Goal: Transaction & Acquisition: Book appointment/travel/reservation

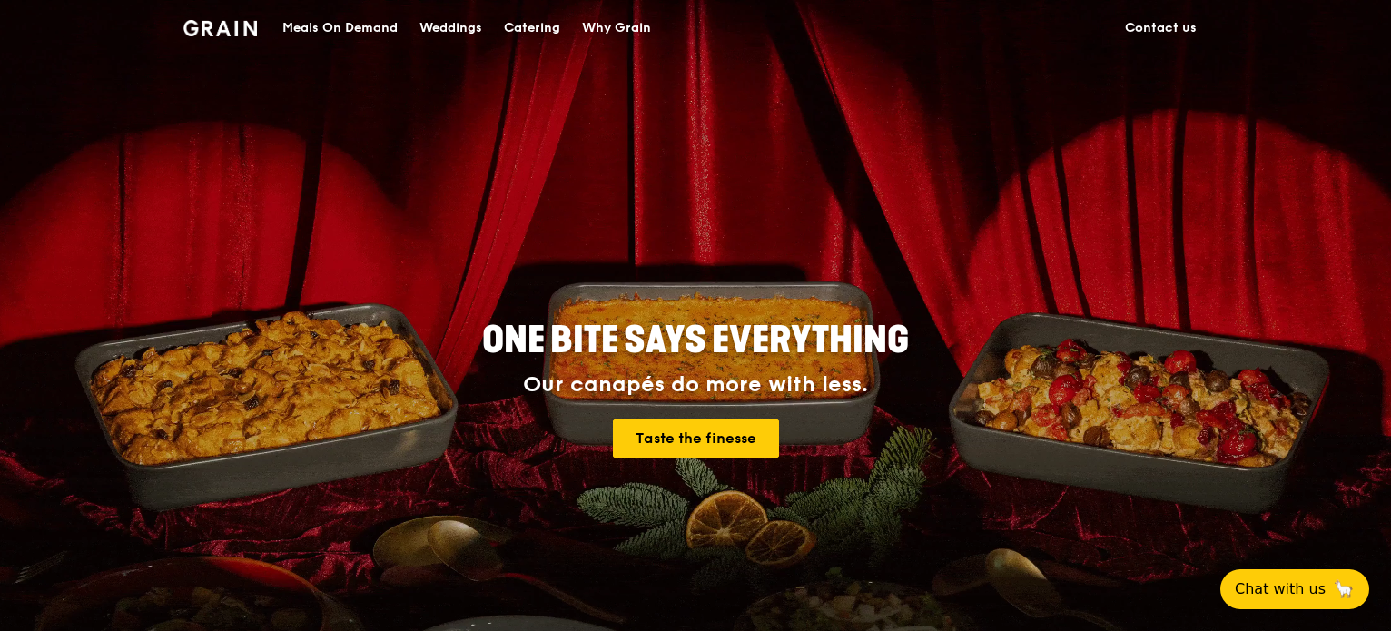
click at [539, 25] on div "Catering" at bounding box center [532, 28] width 56 height 54
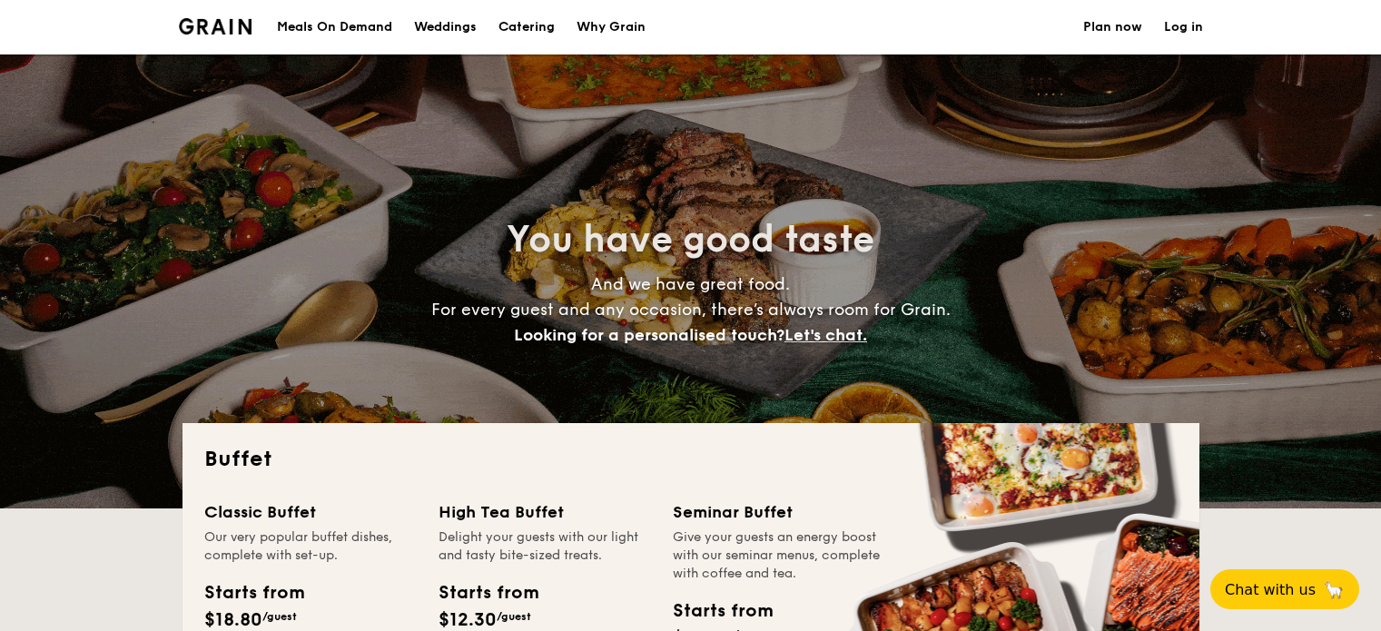
select select
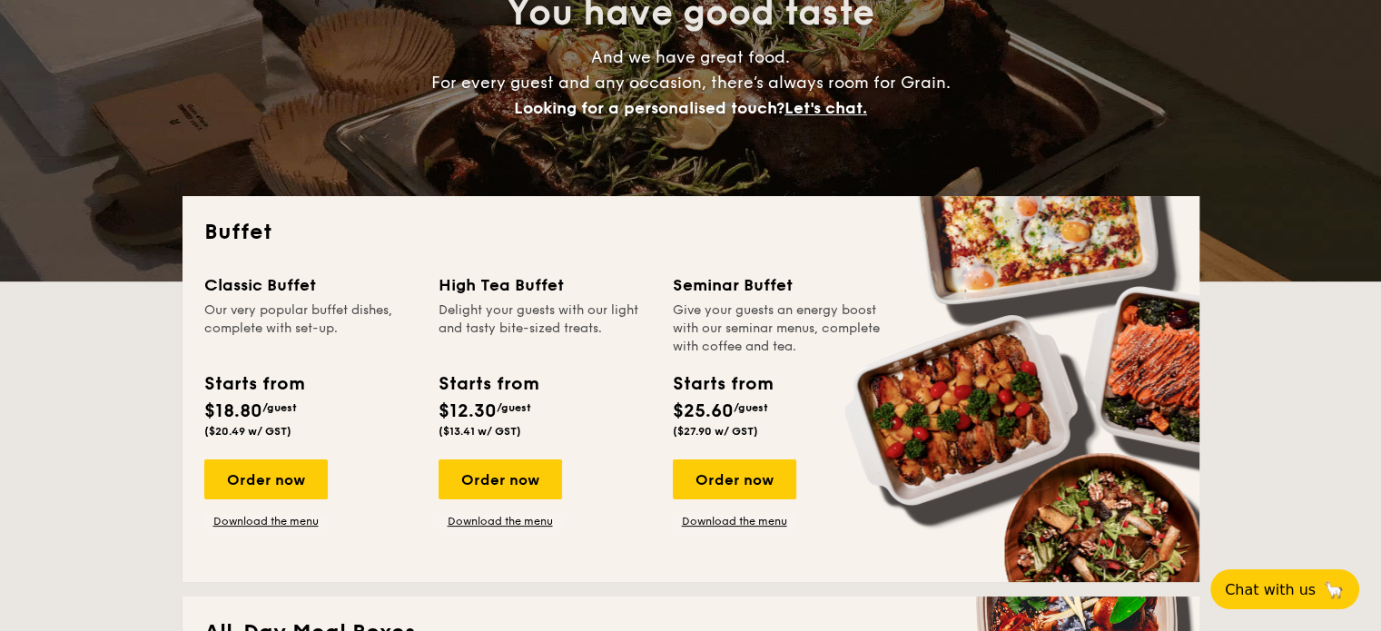
scroll to position [363, 0]
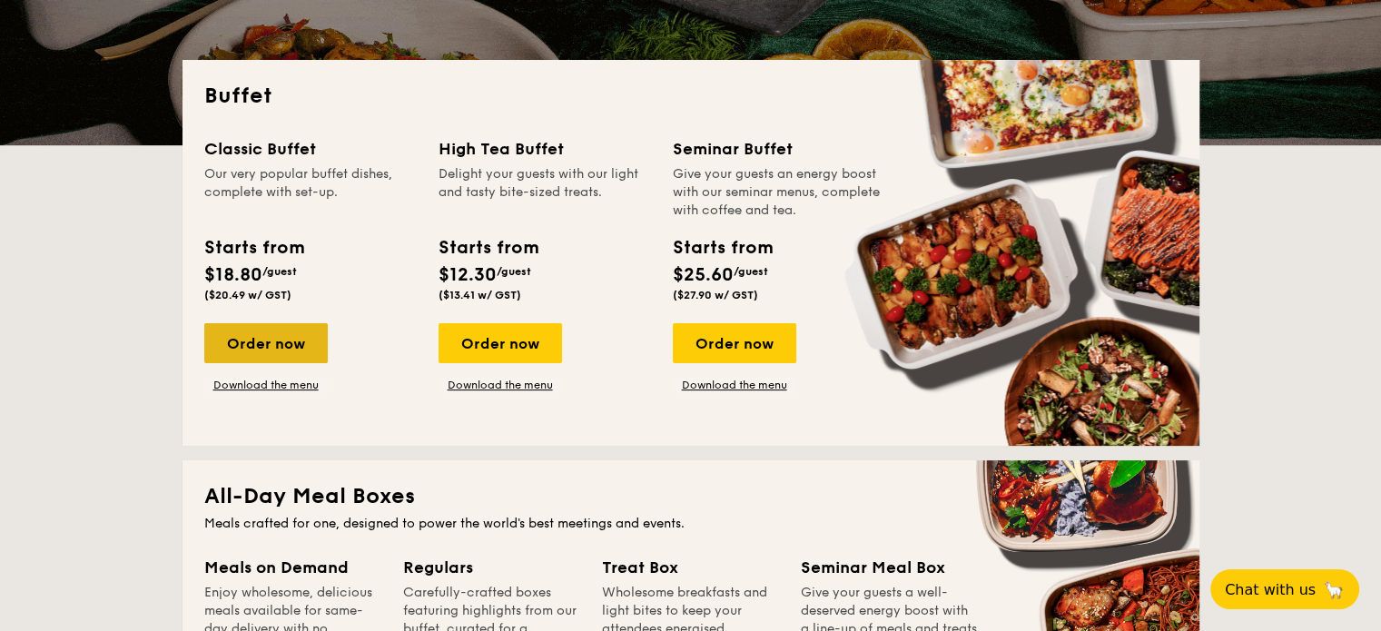
click at [256, 348] on div "Order now" at bounding box center [265, 343] width 123 height 40
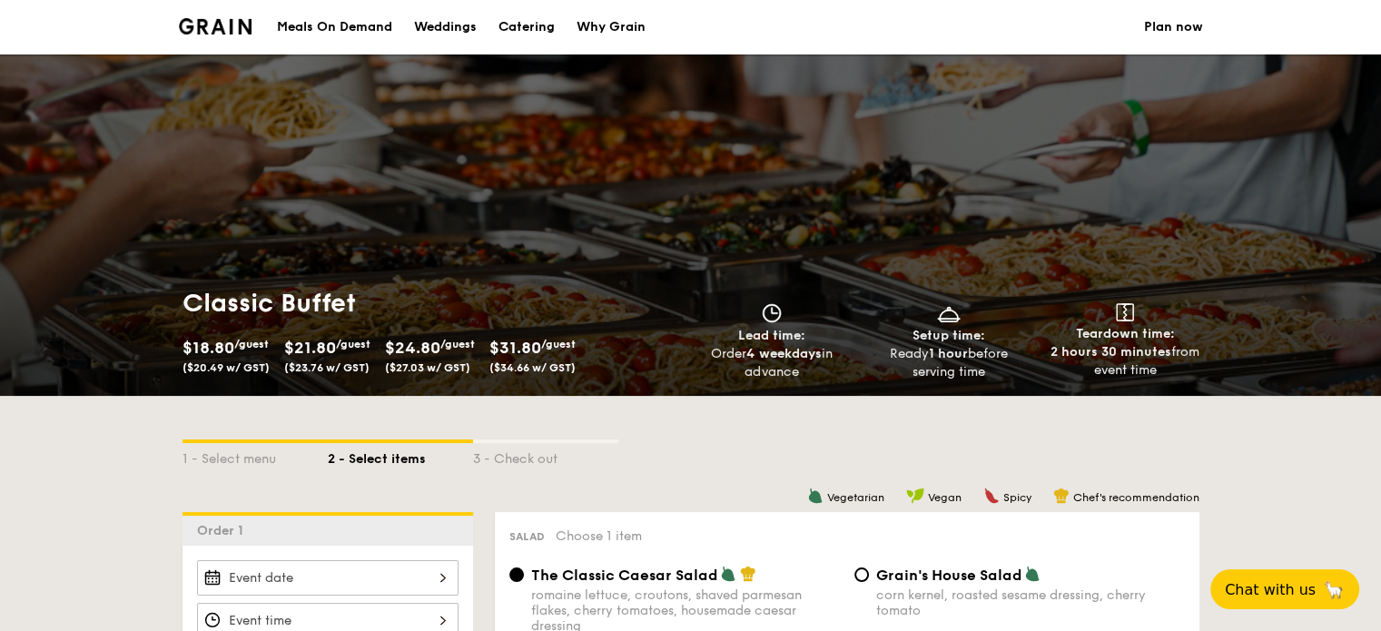
click at [414, 371] on span "($27.03 w/ GST)" at bounding box center [427, 367] width 85 height 13
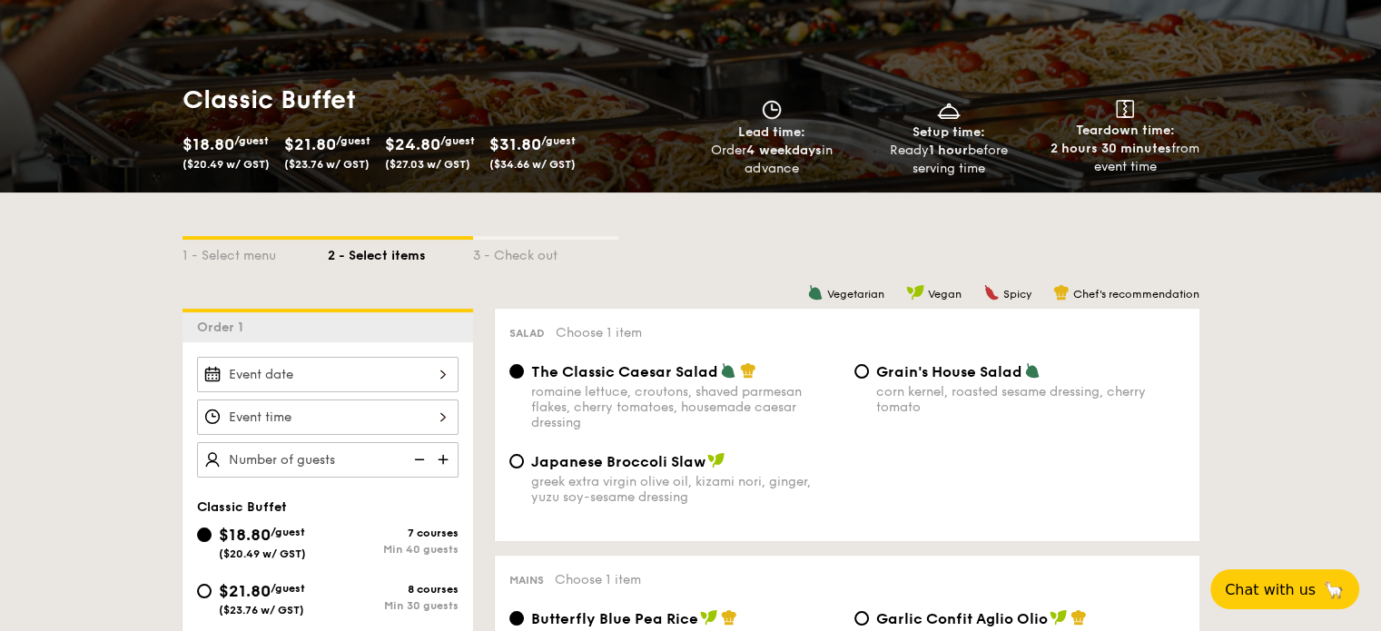
scroll to position [454, 0]
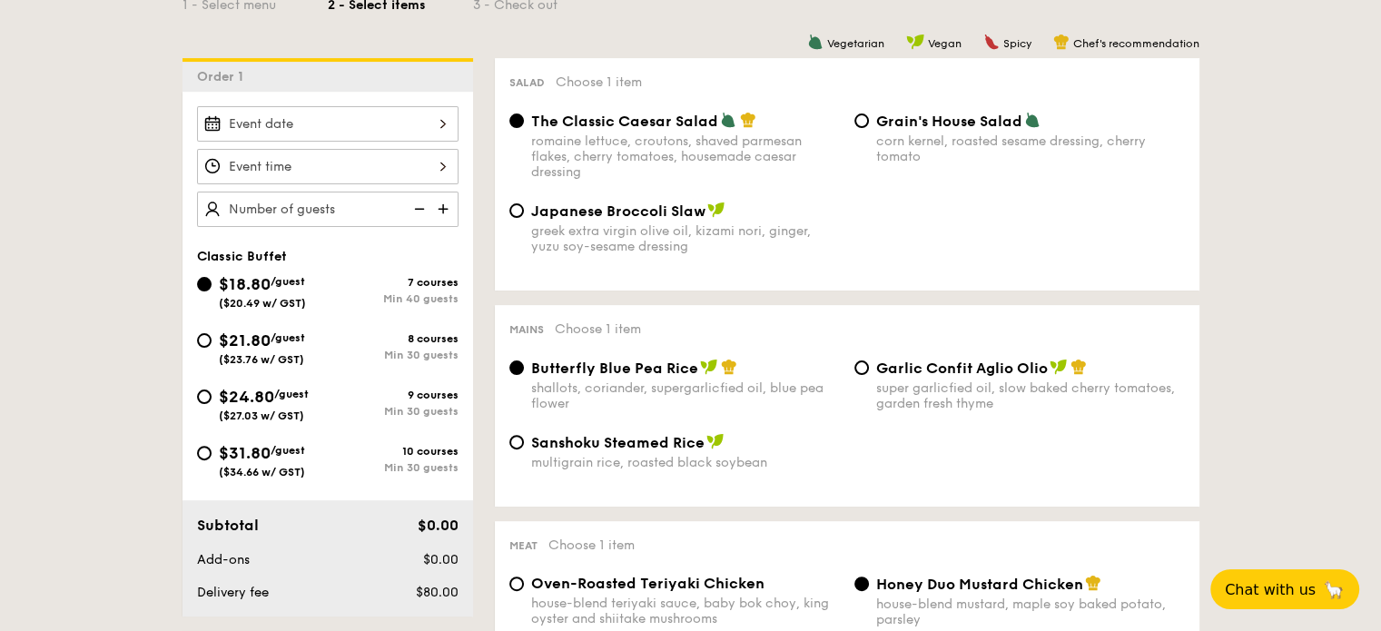
click at [871, 110] on div "Salad Choose 1 item The Classic Caesar Salad romaine lettuce, croutons, shaved …" at bounding box center [847, 174] width 704 height 232
click at [864, 133] on div "Grain's House Salad corn kernel, roasted sesame dressing, cherry tomato" at bounding box center [1019, 138] width 345 height 53
click at [862, 114] on input "Grain's House Salad corn kernel, roasted sesame dressing, cherry tomato" at bounding box center [861, 120] width 15 height 15
radio input "true"
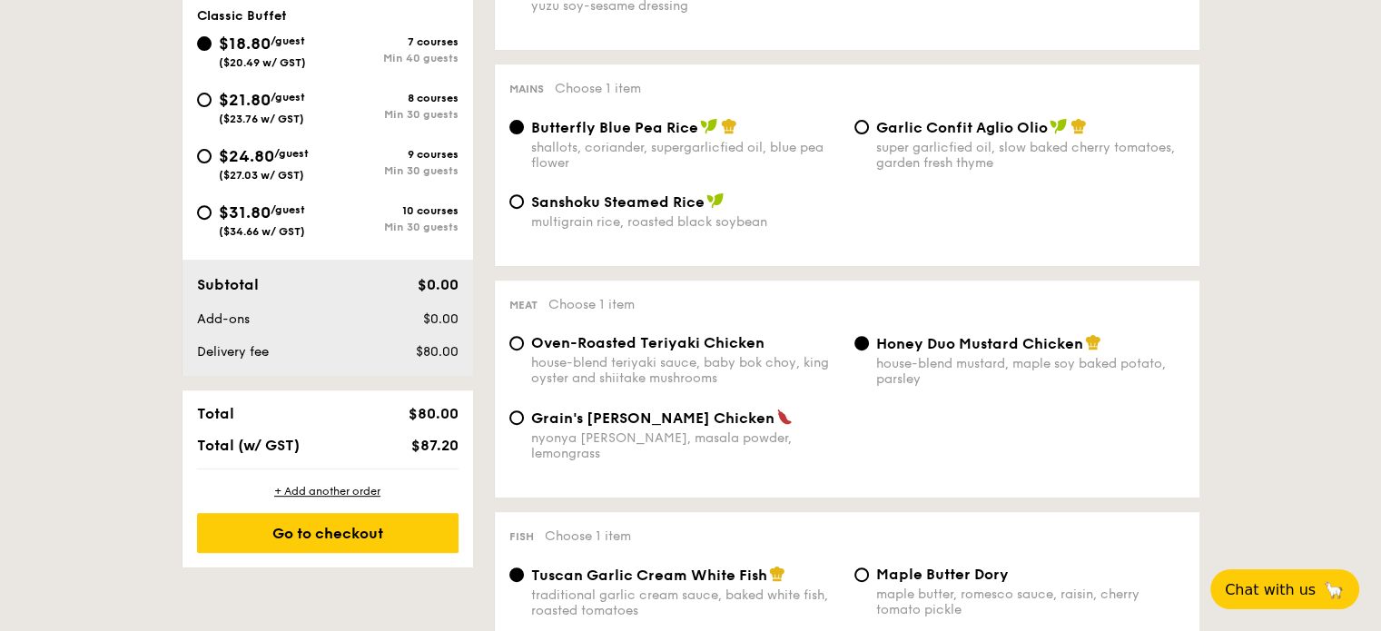
scroll to position [726, 0]
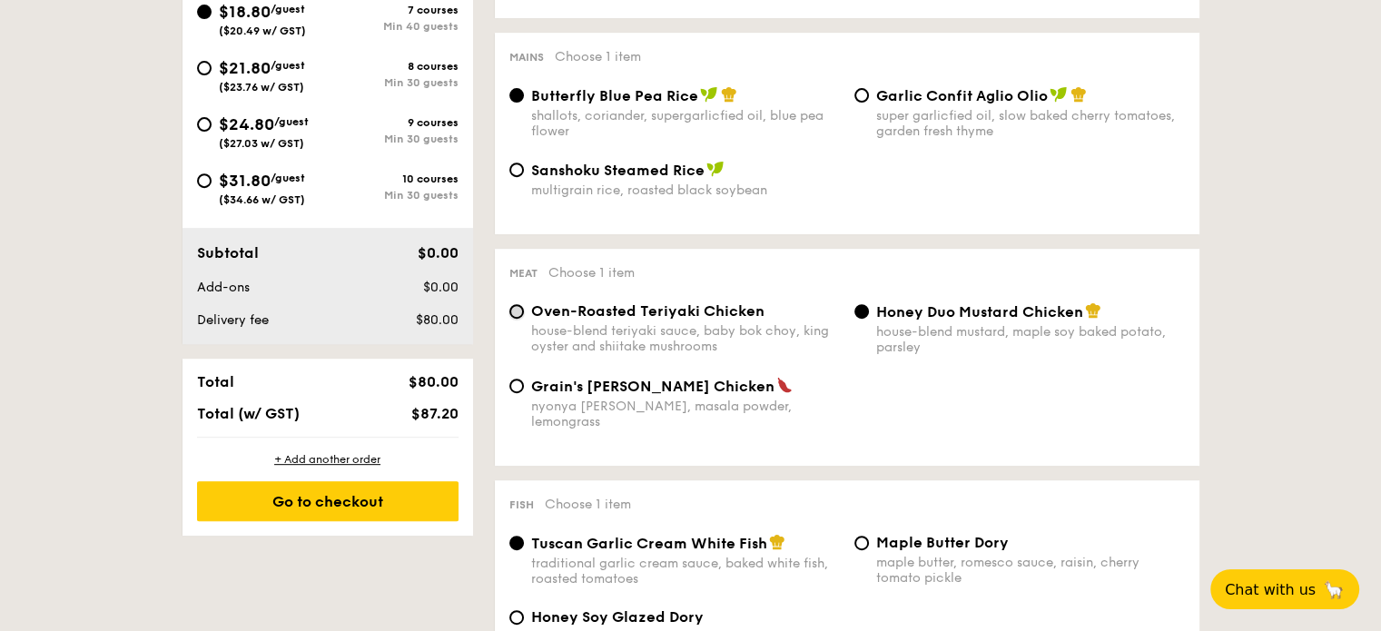
click at [519, 319] on input "Oven-Roasted Teriyaki Chicken house-blend teriyaki sauce, baby bok choy, king o…" at bounding box center [516, 311] width 15 height 15
radio input "true"
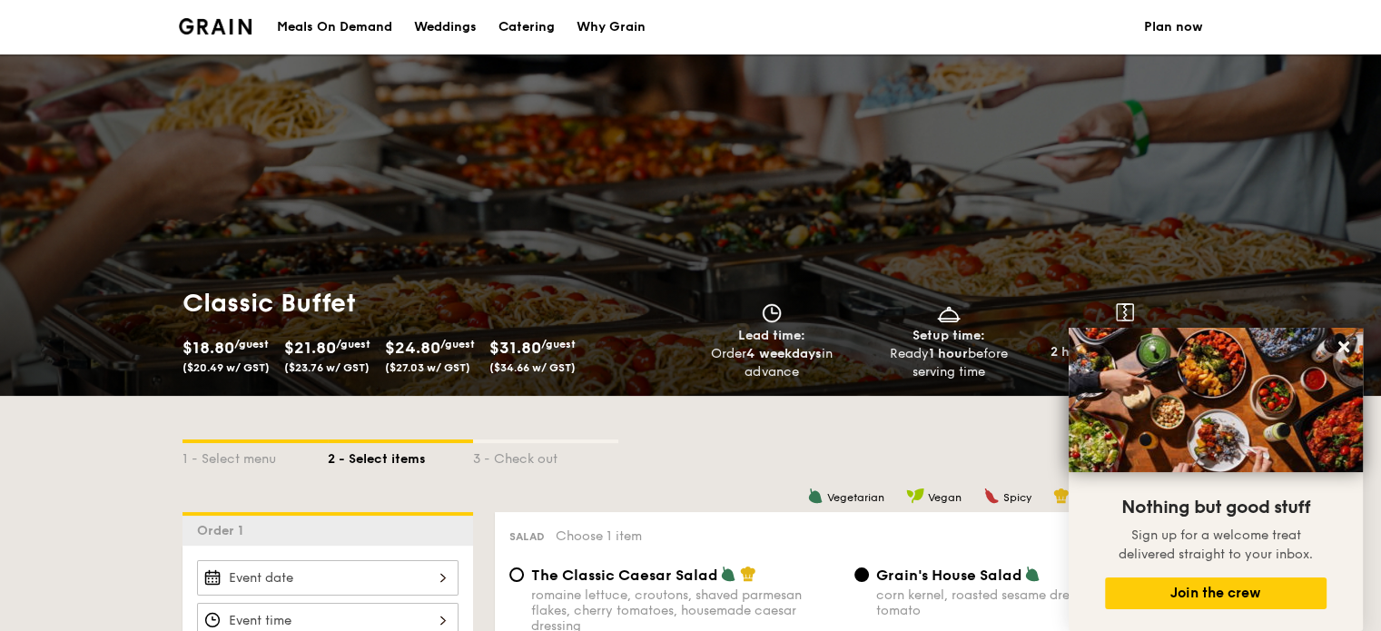
scroll to position [363, 0]
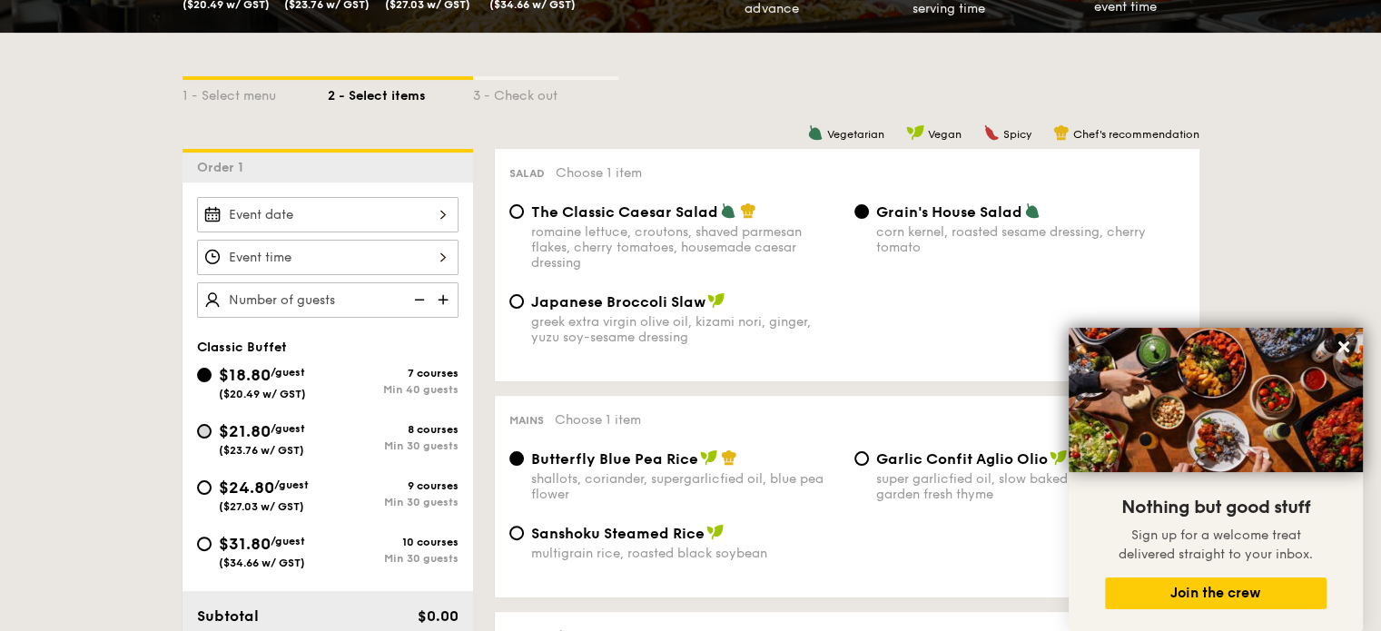
click at [211, 429] on div "$21.80 /guest ($23.76 w/ GST)" at bounding box center [262, 437] width 131 height 38
click at [198, 429] on input "$21.80 /guest ($23.76 w/ GST) 8 courses Min 30 guests" at bounding box center [204, 431] width 15 height 15
radio input "true"
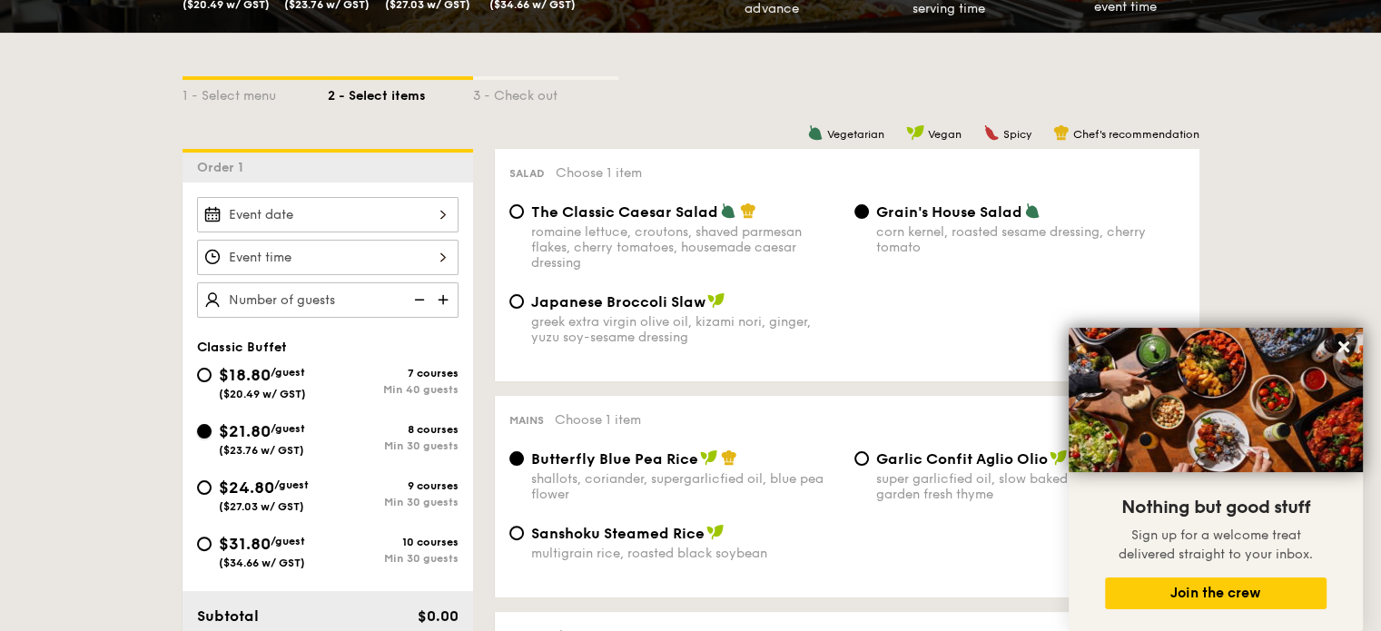
radio input "true"
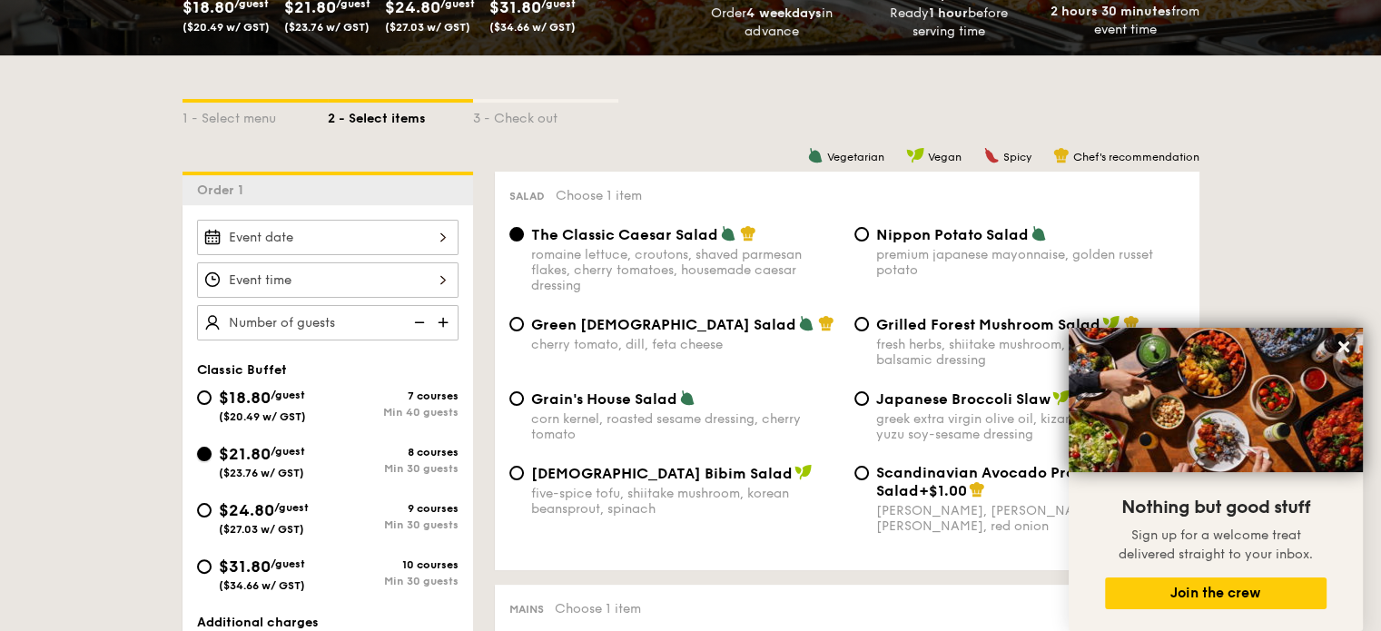
scroll to position [91, 0]
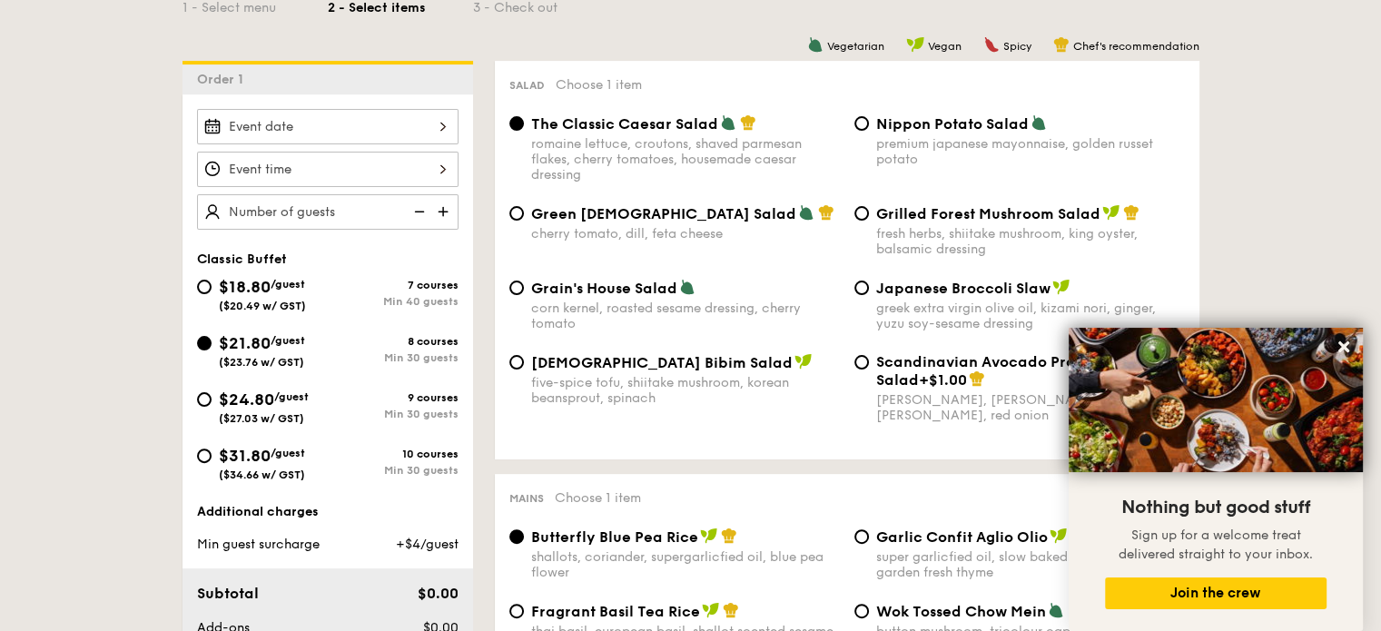
scroll to position [454, 0]
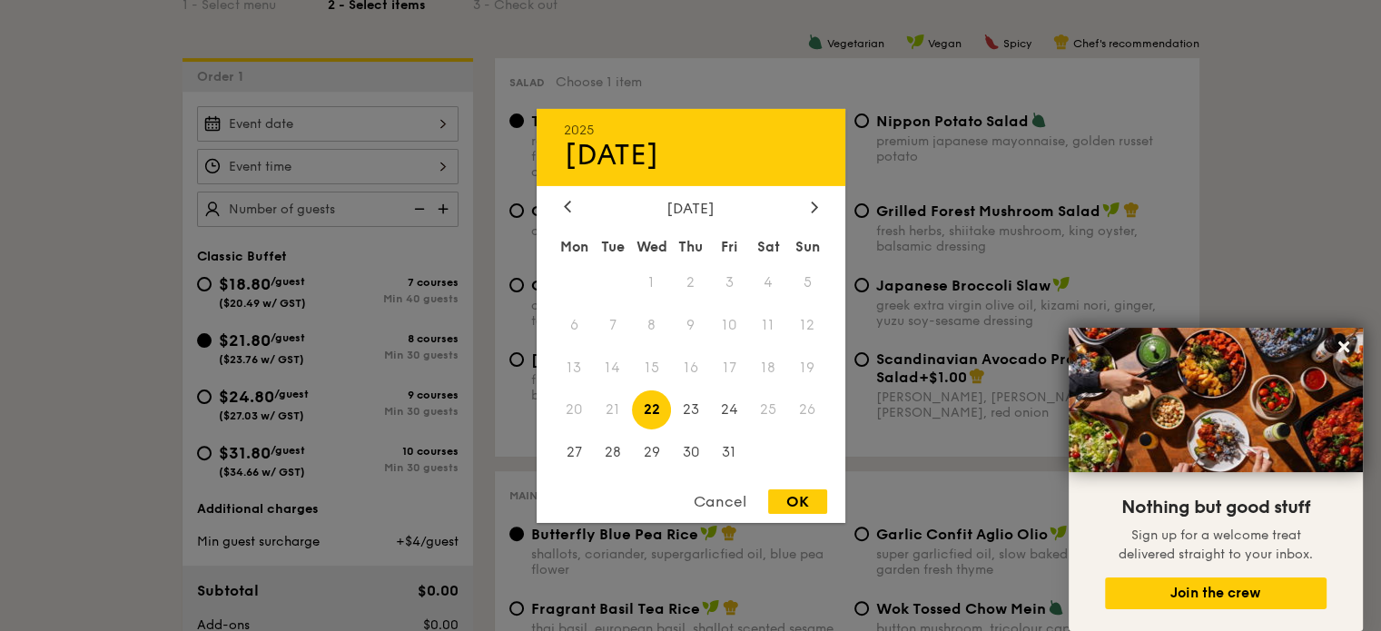
click at [310, 124] on div "2025 Oct 22 October 2025 Mon Tue Wed Thu Fri Sat Sun 1 2 3 4 5 6 7 8 9 10 11 12…" at bounding box center [327, 123] width 261 height 35
click at [728, 454] on span "31" at bounding box center [729, 452] width 39 height 39
click at [328, 174] on div at bounding box center [690, 315] width 1381 height 631
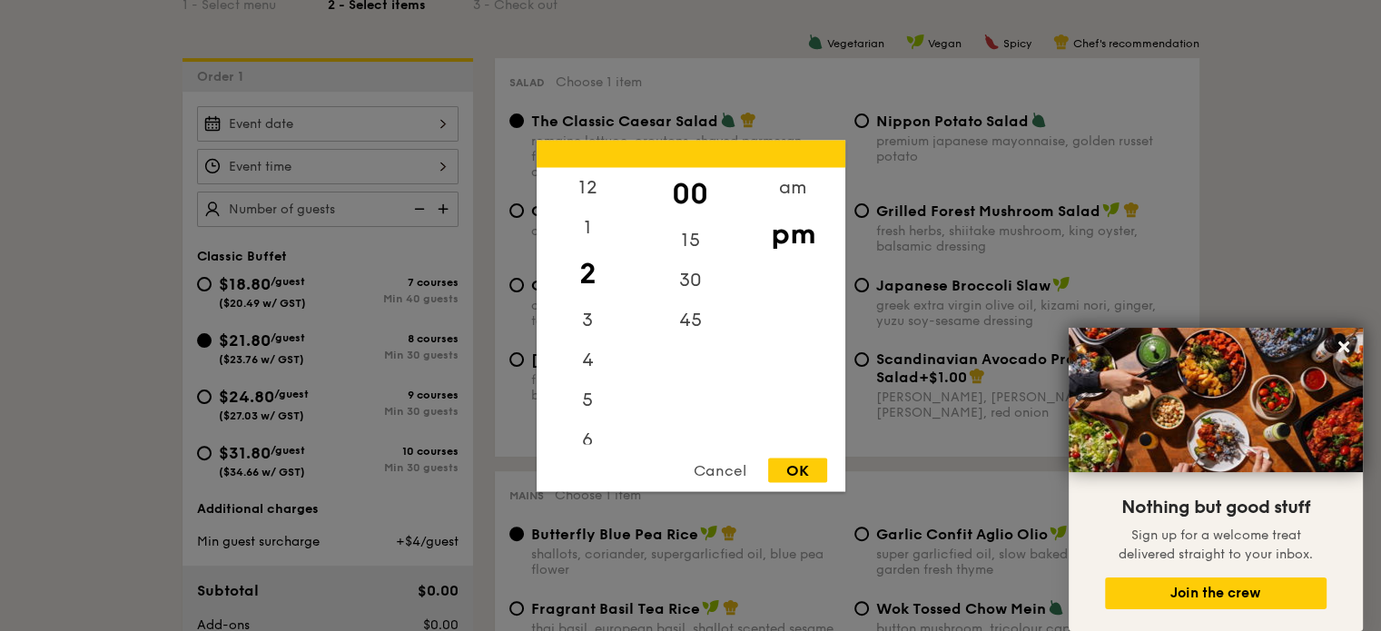
click at [443, 162] on div "12 1 2 3 4 5 6 7 8 9 10 11 00 15 30 45 am pm Cancel OK" at bounding box center [327, 166] width 261 height 35
click at [585, 188] on div "12" at bounding box center [587, 193] width 103 height 53
click at [684, 270] on div "30" at bounding box center [690, 286] width 103 height 53
click at [792, 462] on div "OK" at bounding box center [797, 469] width 59 height 25
type input "12:30PM"
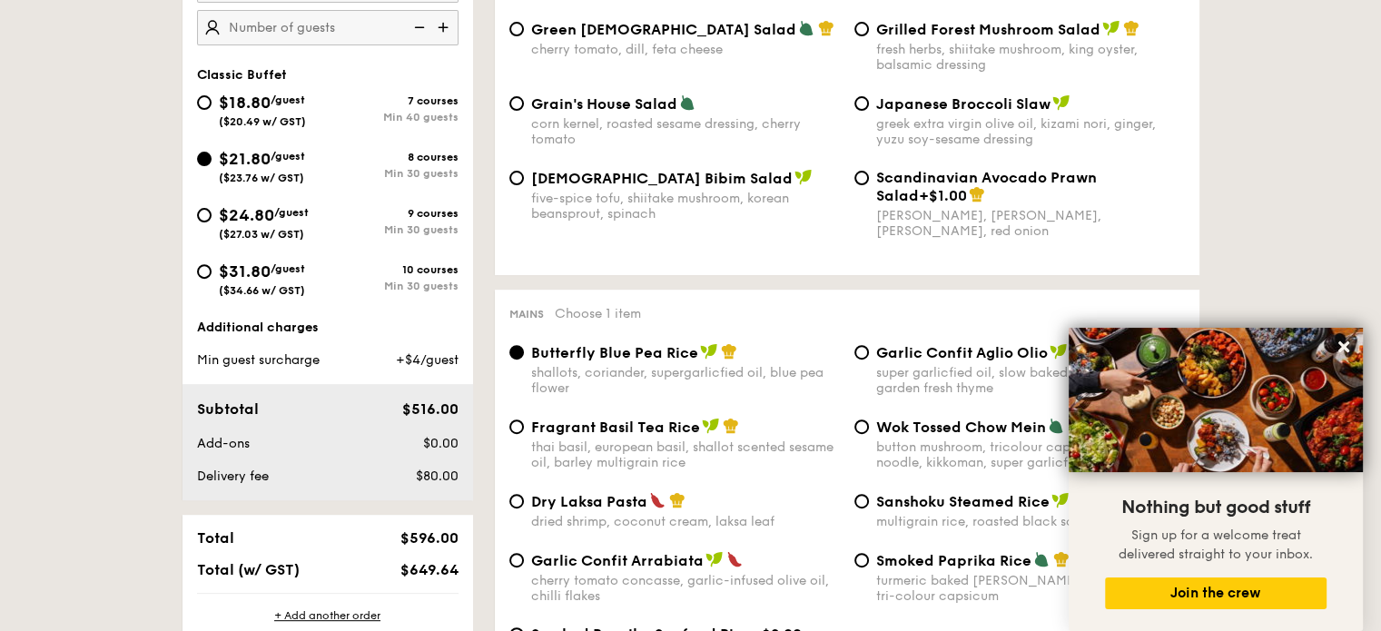
click at [455, 26] on img at bounding box center [444, 27] width 27 height 34
click at [452, 25] on img at bounding box center [444, 27] width 27 height 34
type input "30 guests"
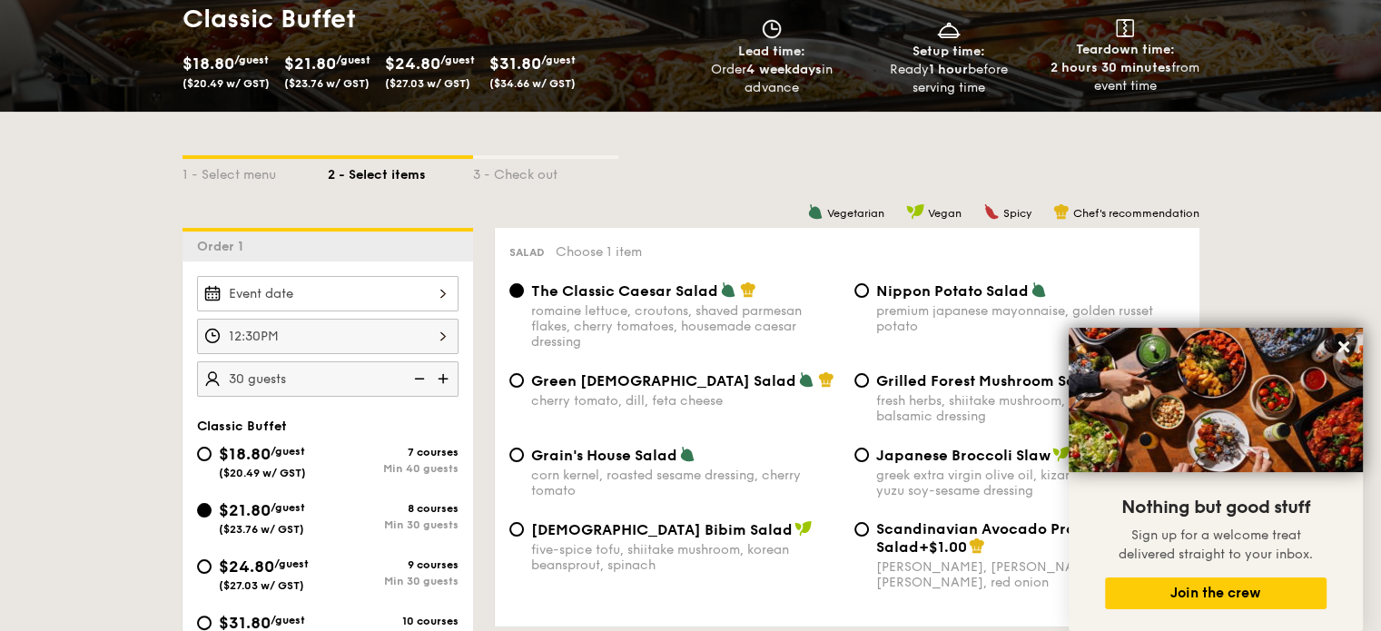
scroll to position [363, 0]
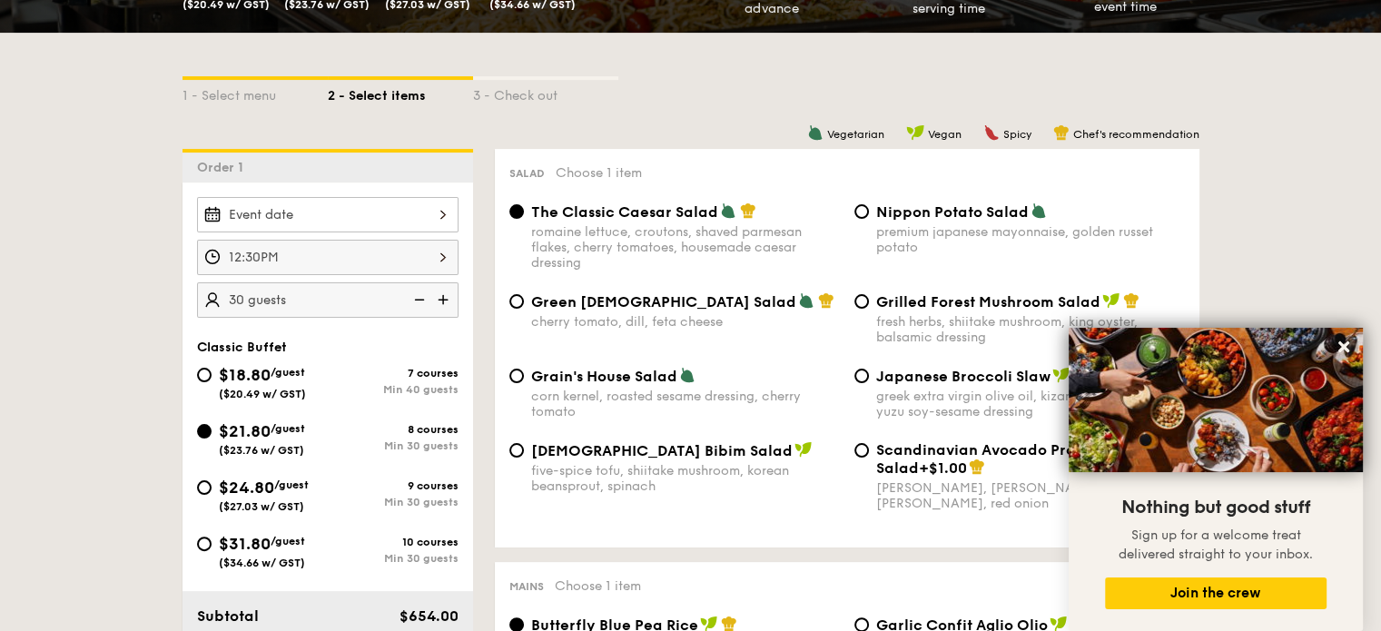
click at [709, 526] on div "Korean Bibim Salad five-spice tofu, shiitake mushroom, korean beansprout, spina…" at bounding box center [847, 487] width 690 height 92
click at [1343, 349] on icon at bounding box center [1343, 346] width 11 height 11
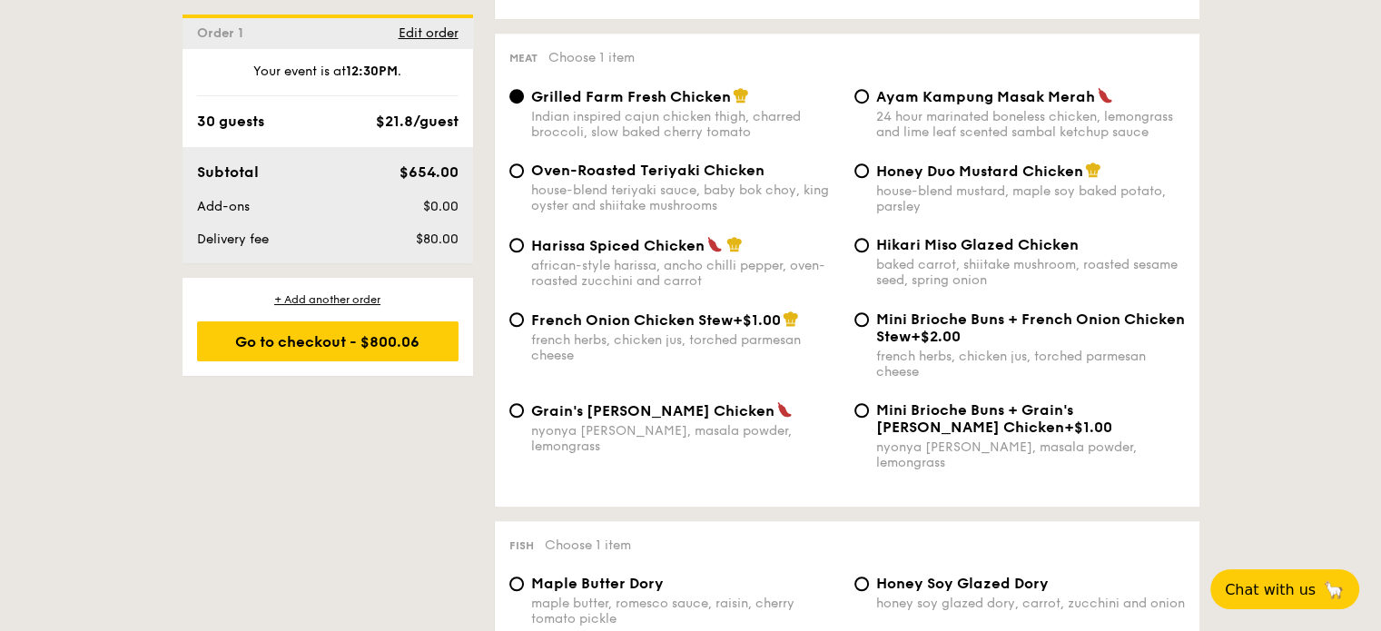
scroll to position [1362, 0]
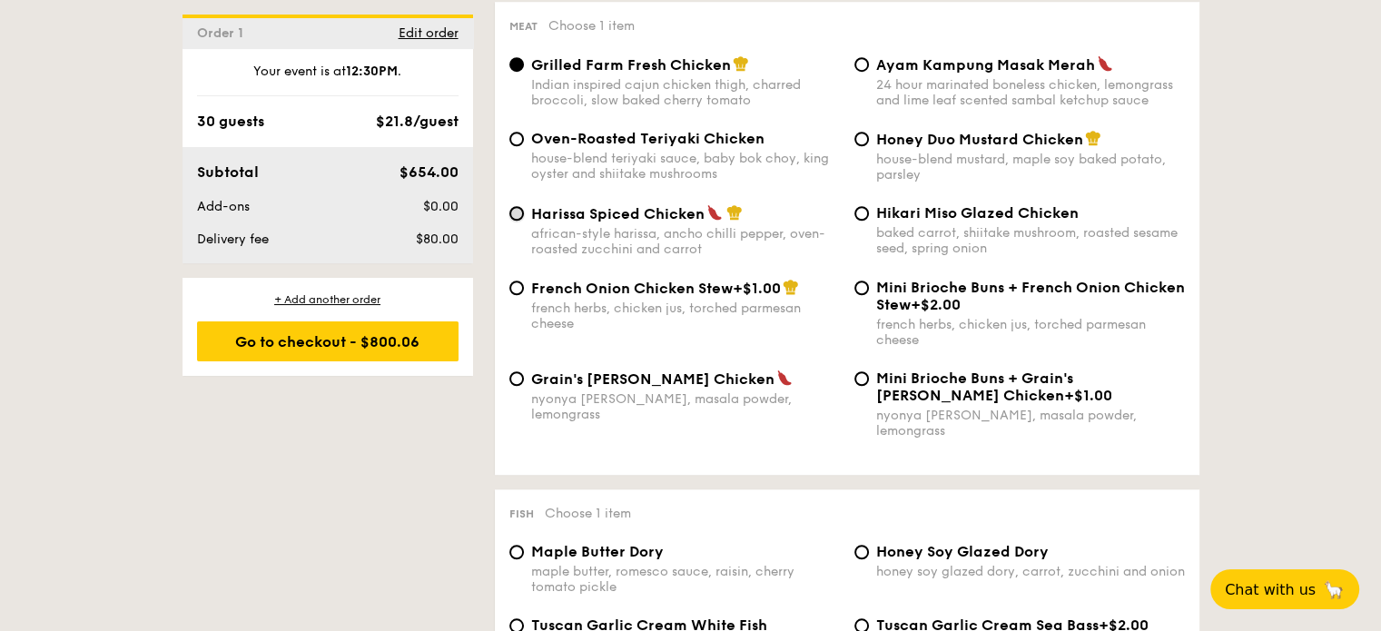
click at [519, 221] on input "Harissa Spiced Chicken african-style harissa, ancho chilli pepper, oven-roasted…" at bounding box center [516, 213] width 15 height 15
radio input "true"
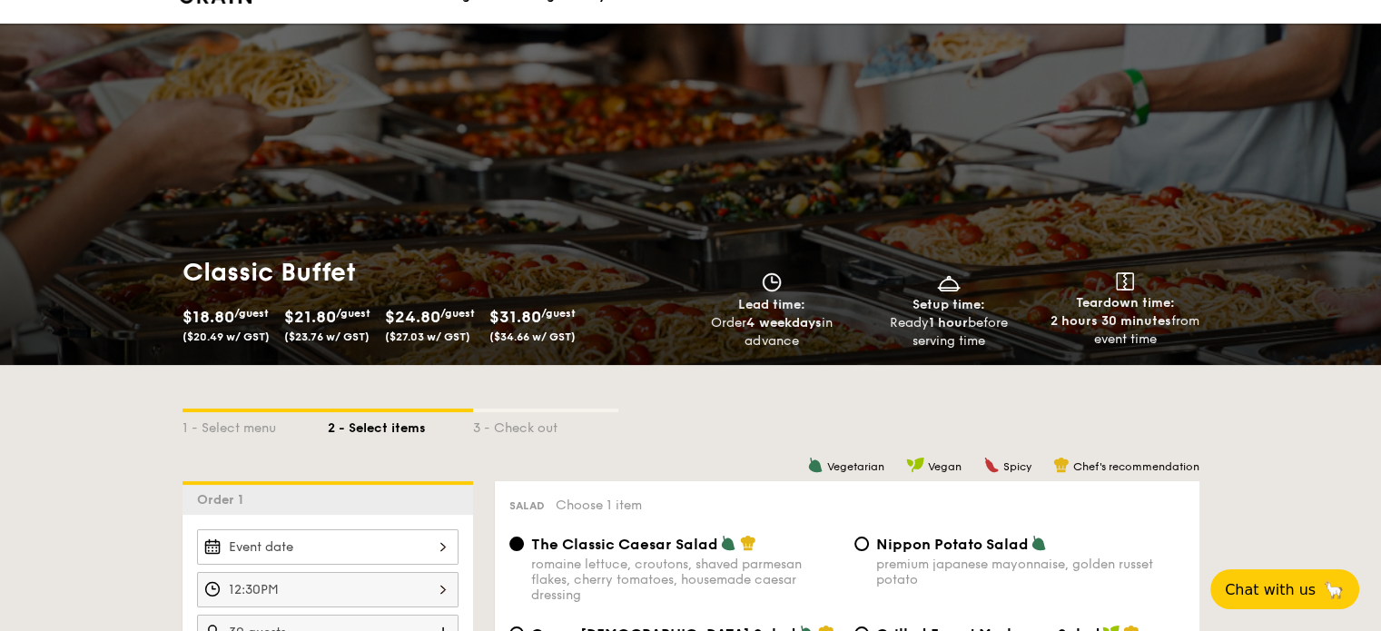
scroll to position [0, 0]
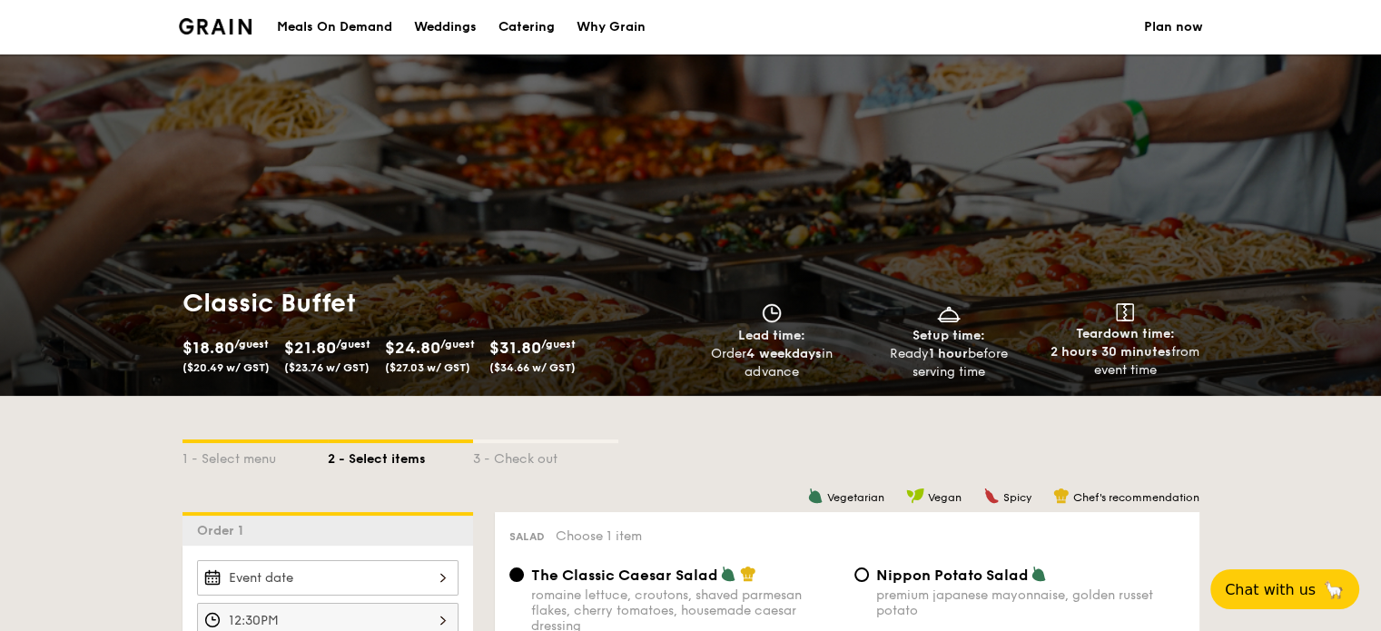
click at [532, 24] on div "Catering" at bounding box center [526, 27] width 56 height 54
select select
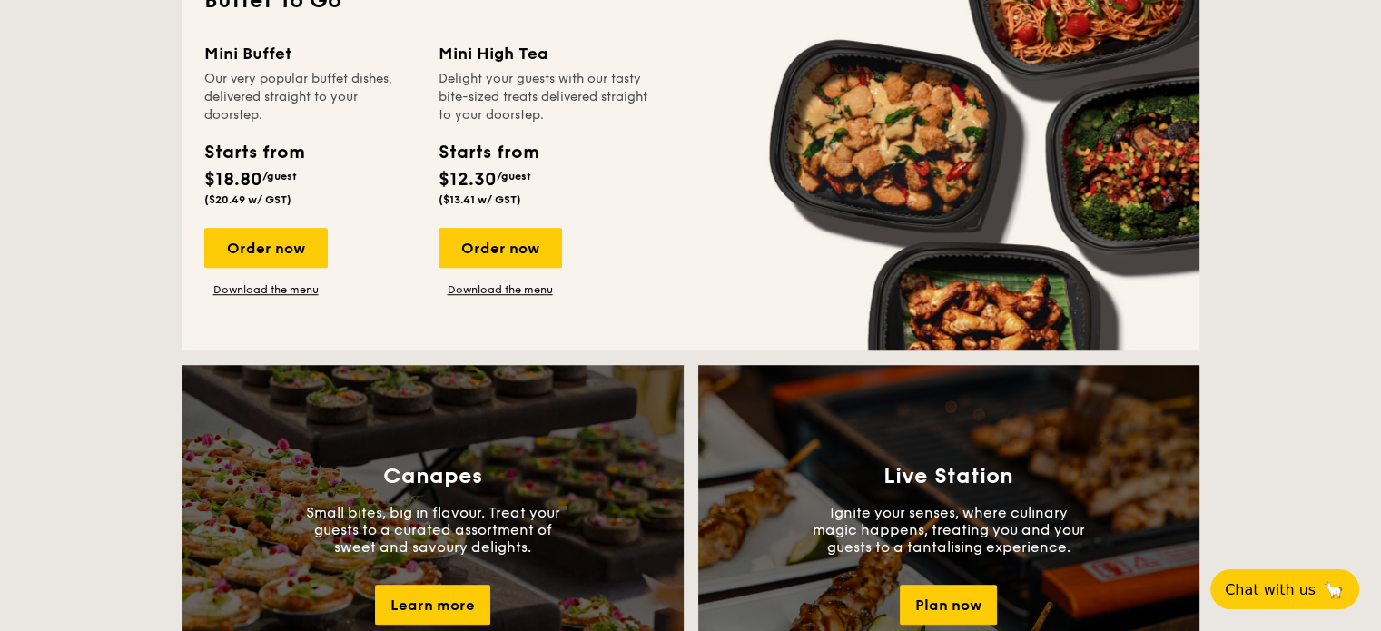
scroll to position [1089, 0]
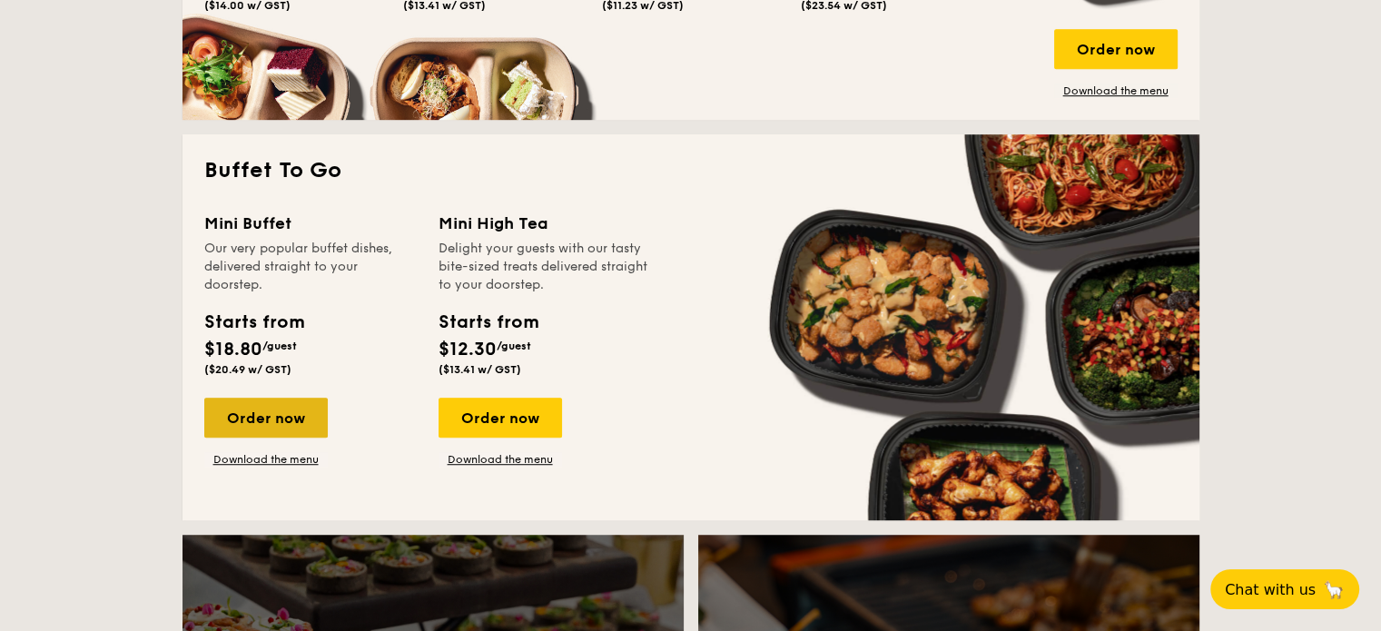
click at [262, 428] on div "Order now" at bounding box center [265, 418] width 123 height 40
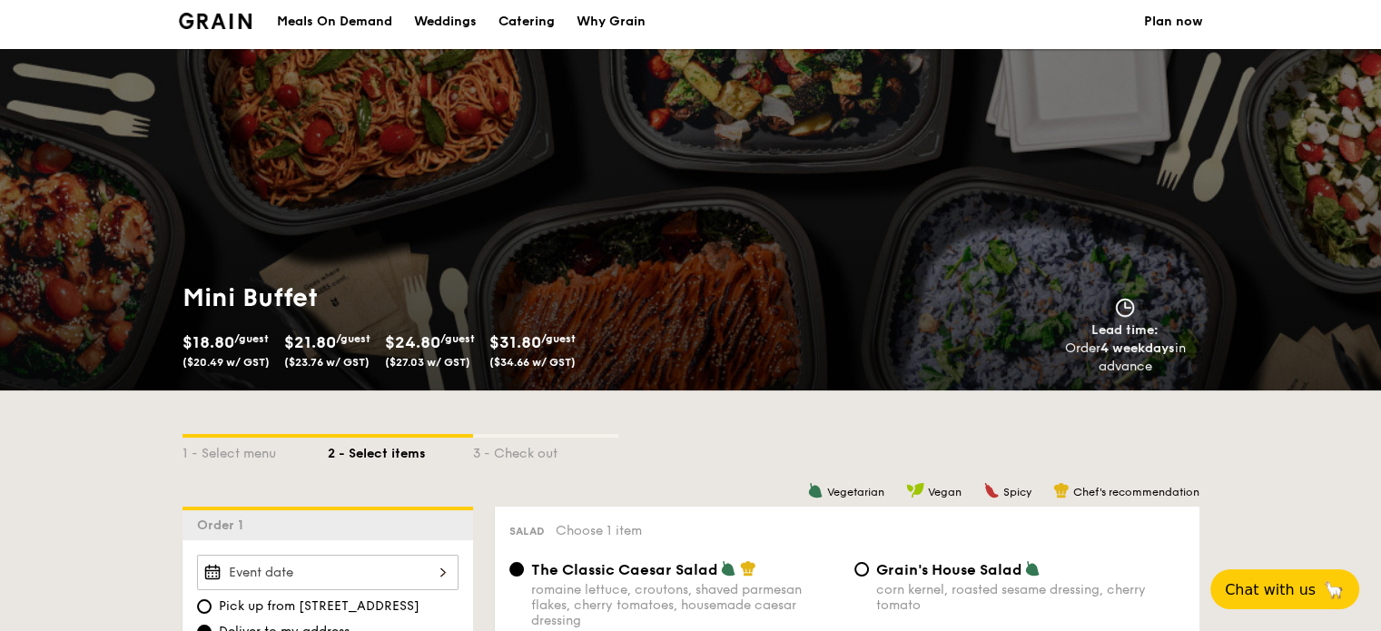
scroll to position [272, 0]
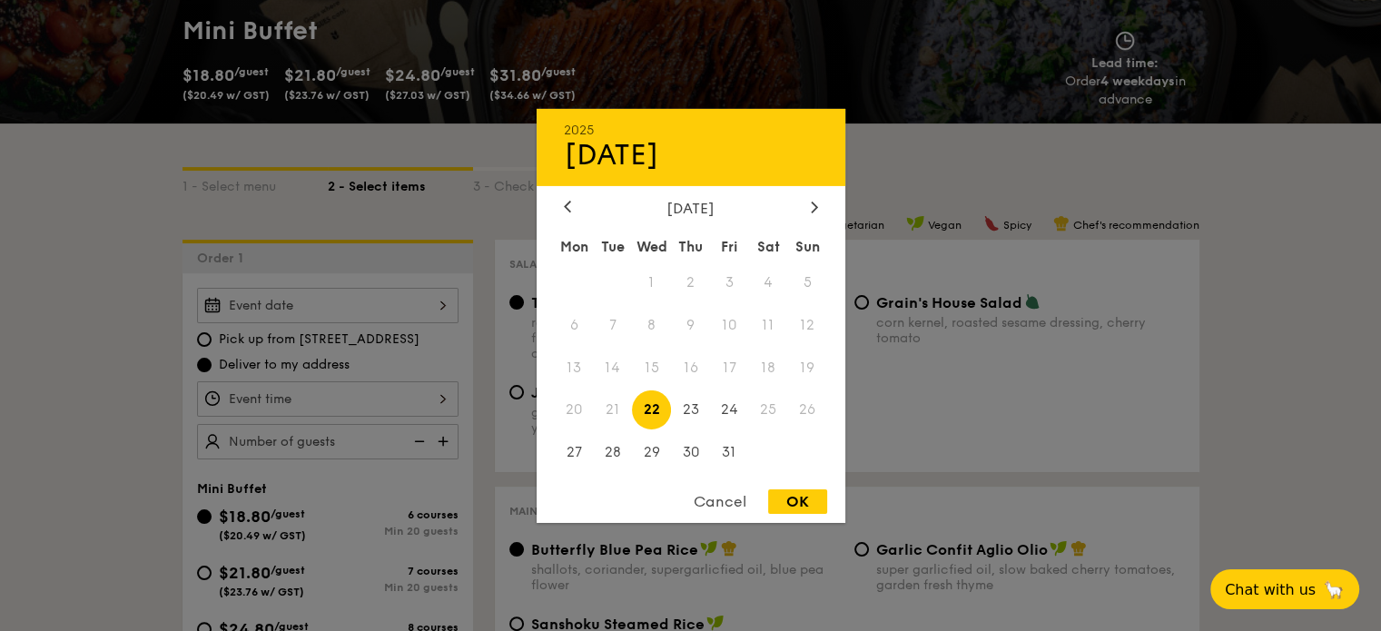
click at [353, 308] on div "2025 Oct 22 October 2025 Mon Tue Wed Thu Fri Sat Sun 1 2 3 4 5 6 7 8 9 10 11 12…" at bounding box center [327, 305] width 261 height 35
click at [814, 202] on icon at bounding box center [813, 207] width 5 height 11
click at [813, 202] on icon at bounding box center [813, 207] width 5 height 11
click at [566, 201] on icon at bounding box center [567, 207] width 7 height 12
click at [560, 200] on div at bounding box center [567, 207] width 16 height 17
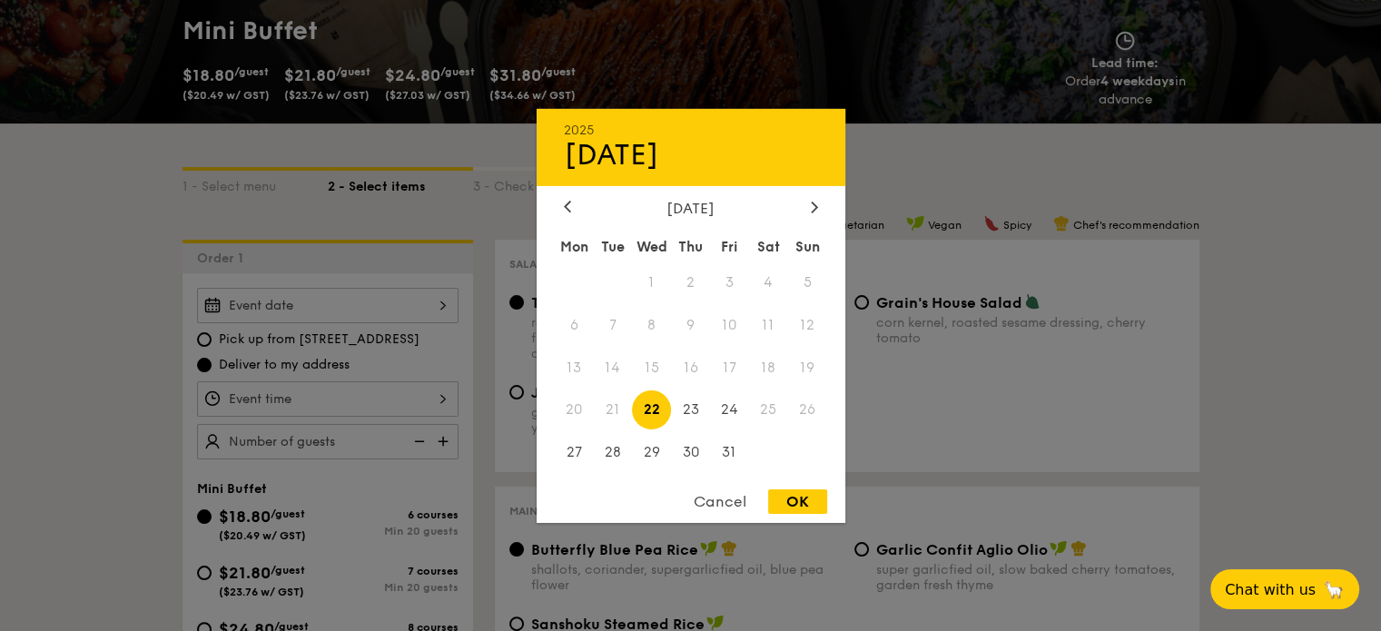
click at [152, 472] on div at bounding box center [690, 315] width 1381 height 631
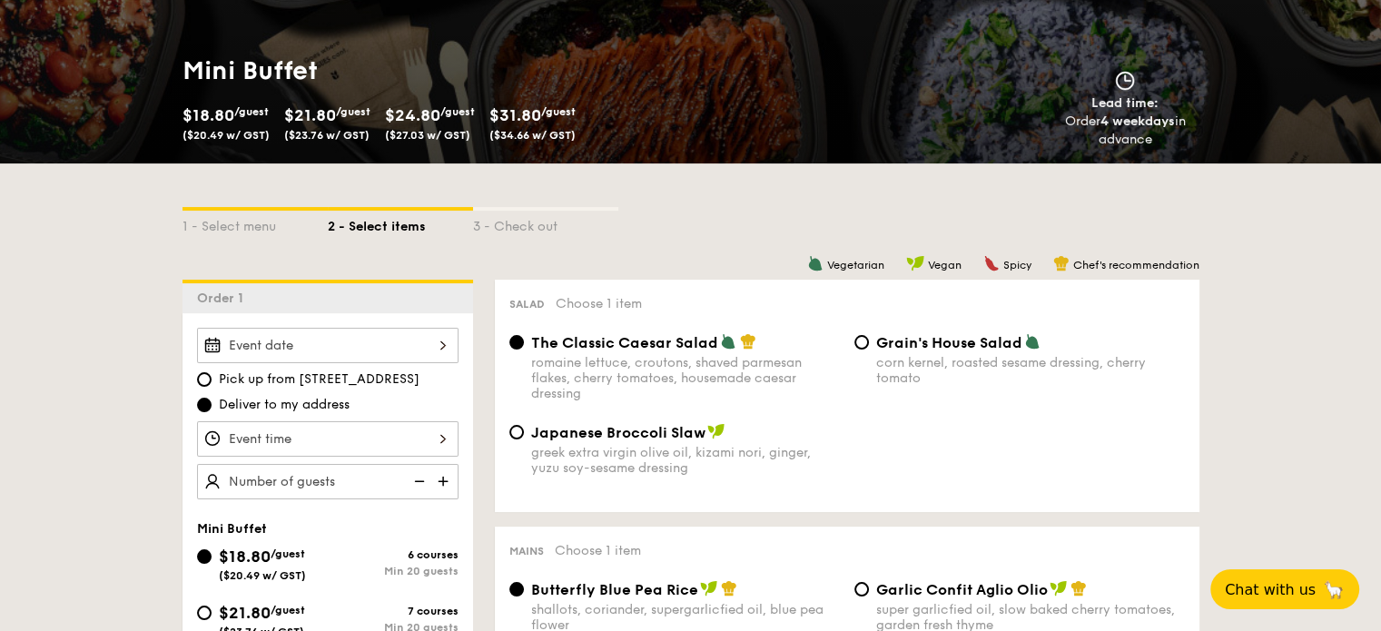
scroll to position [0, 0]
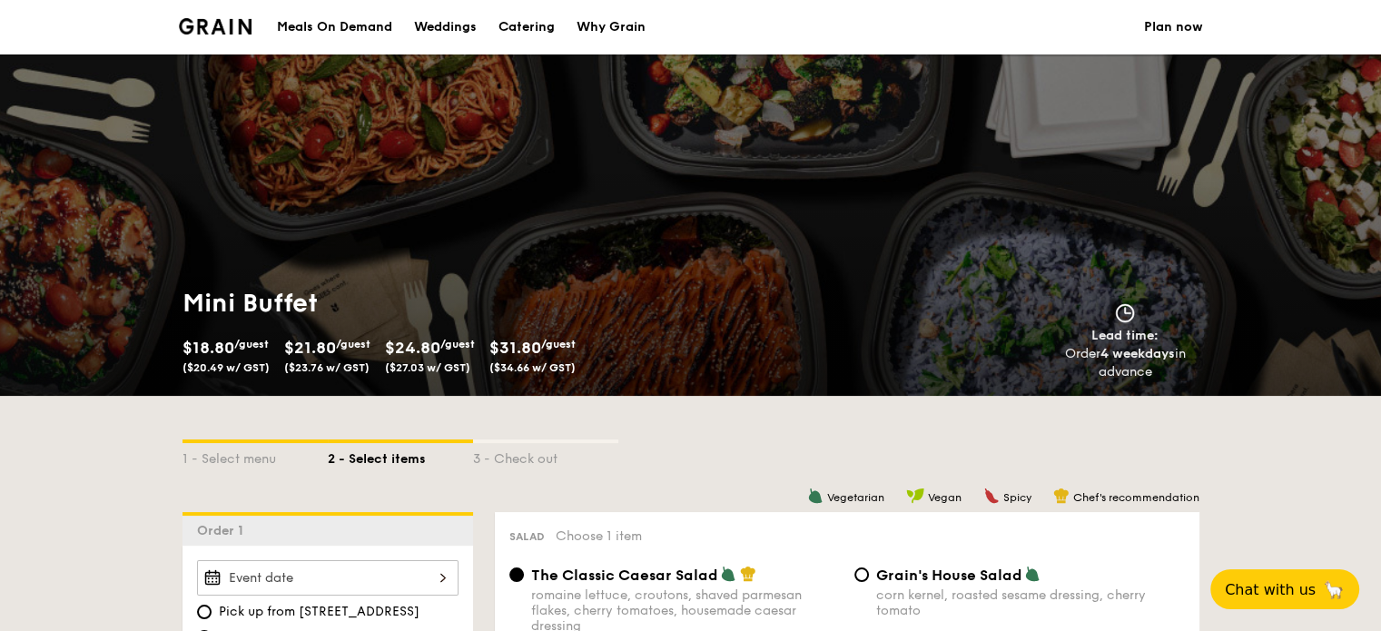
drag, startPoint x: 1136, startPoint y: 336, endPoint x: 1071, endPoint y: 407, distance: 96.4
click at [1136, 377] on div "Lead time: Order 4 weekdays in advance" at bounding box center [1125, 342] width 162 height 78
click at [1032, 428] on div "1 - Select menu 2 - Select items 3 - Check out" at bounding box center [690, 454] width 1017 height 116
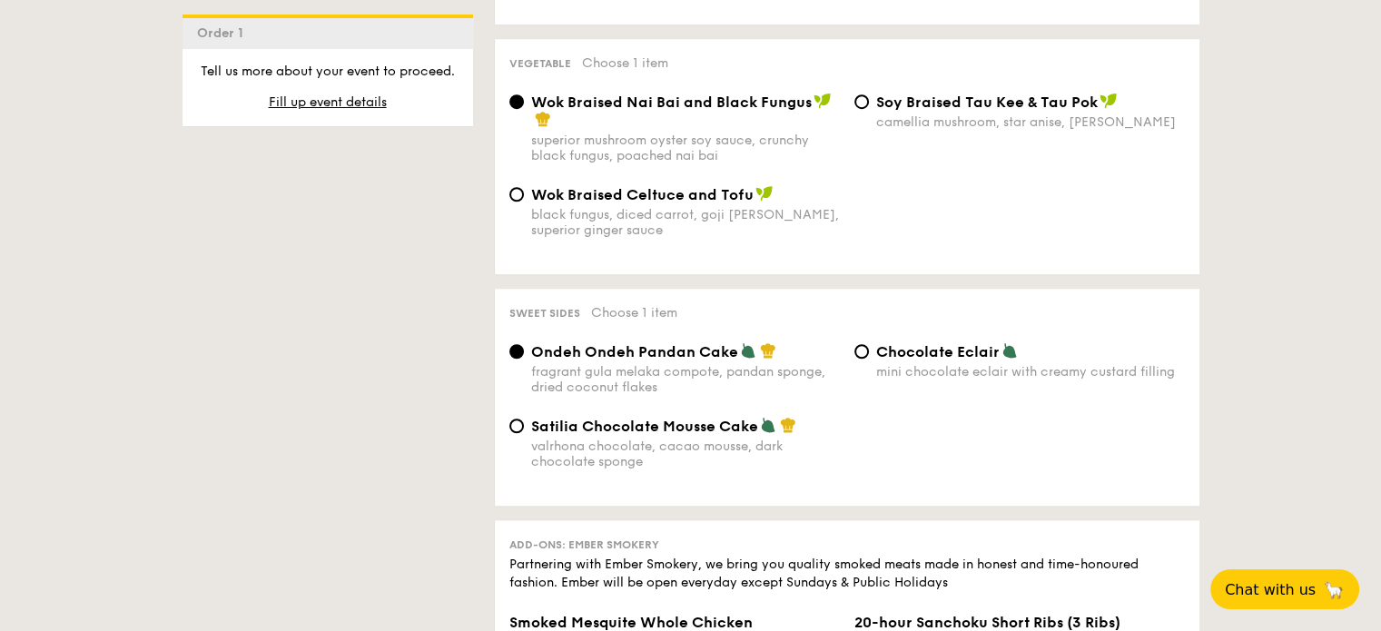
scroll to position [1543, 0]
